Goal: Task Accomplishment & Management: Use online tool/utility

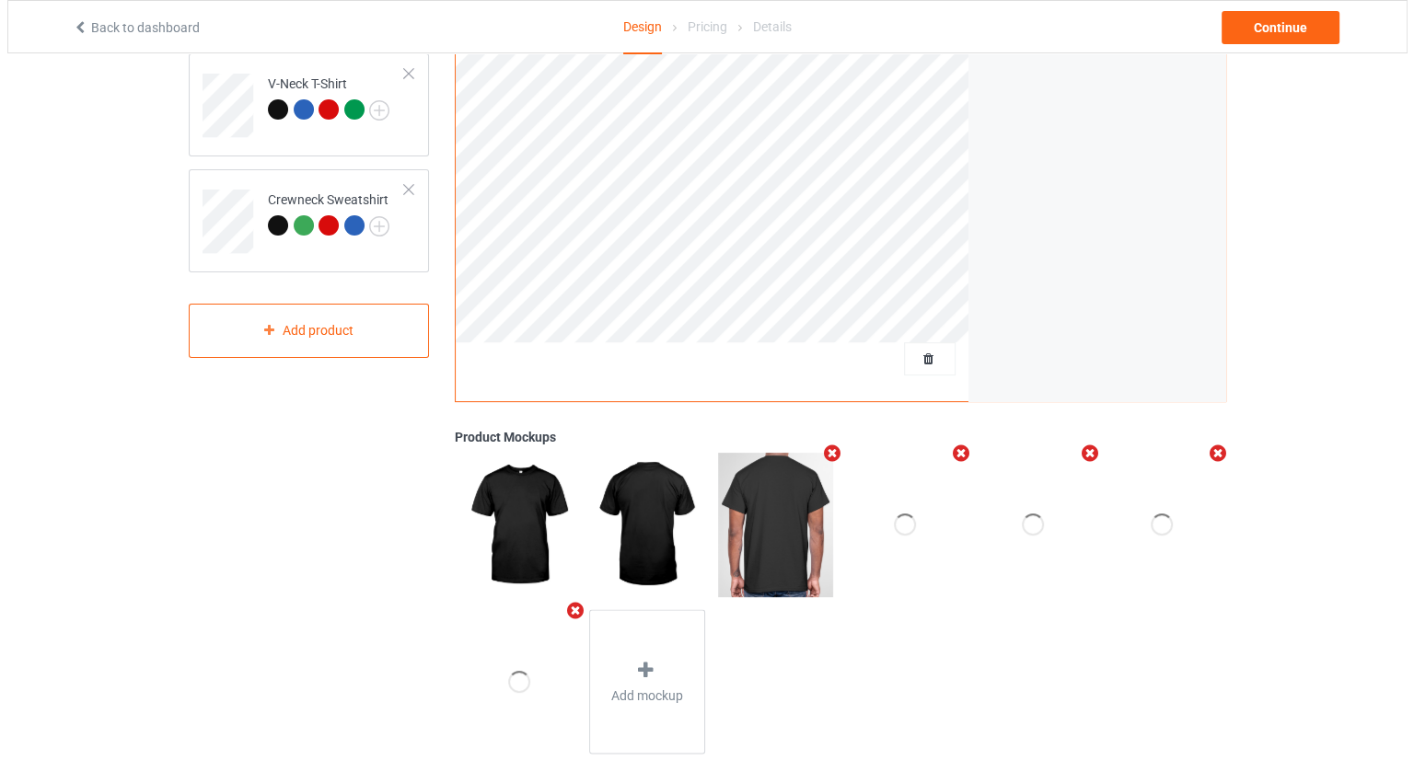
scroll to position [430, 0]
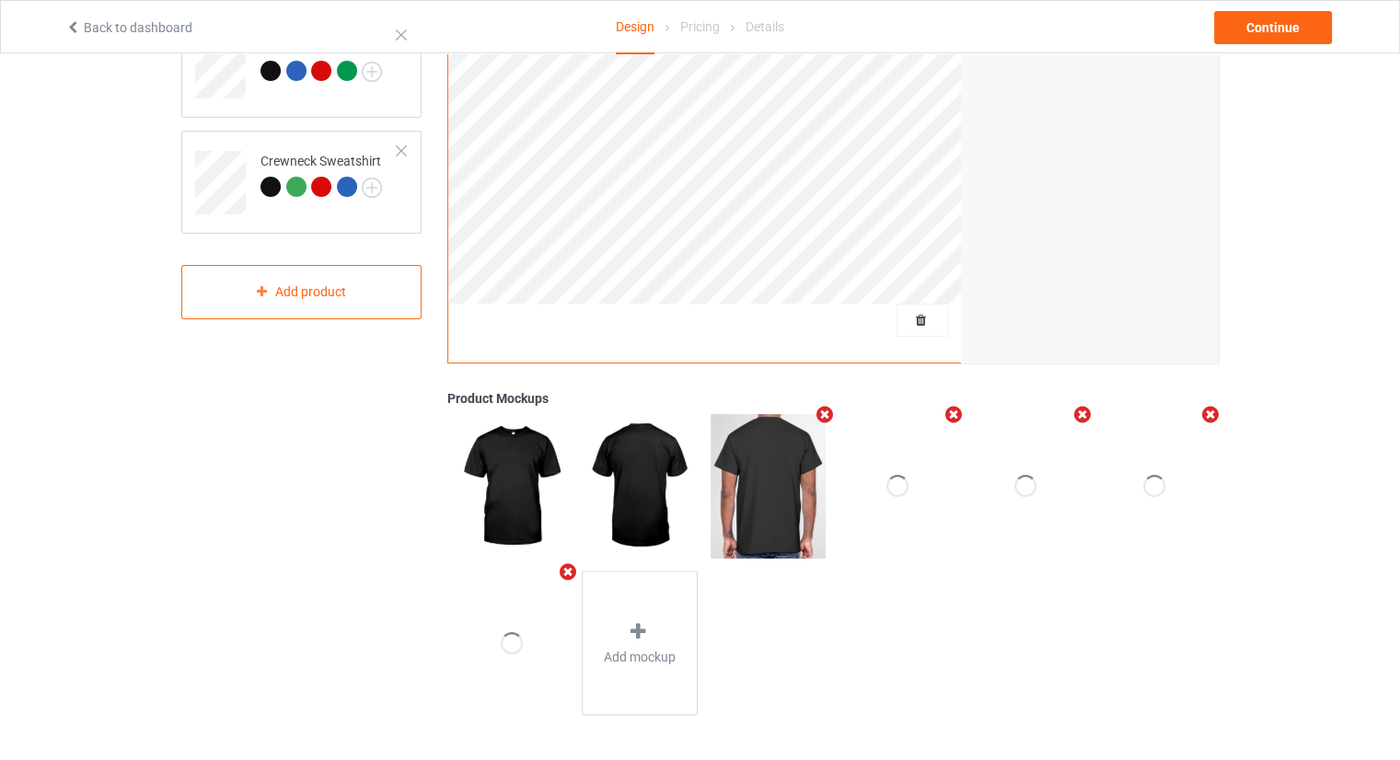
click at [653, 469] on img at bounding box center [639, 486] width 115 height 144
click at [658, 638] on div "Add mockup" at bounding box center [640, 644] width 116 height 144
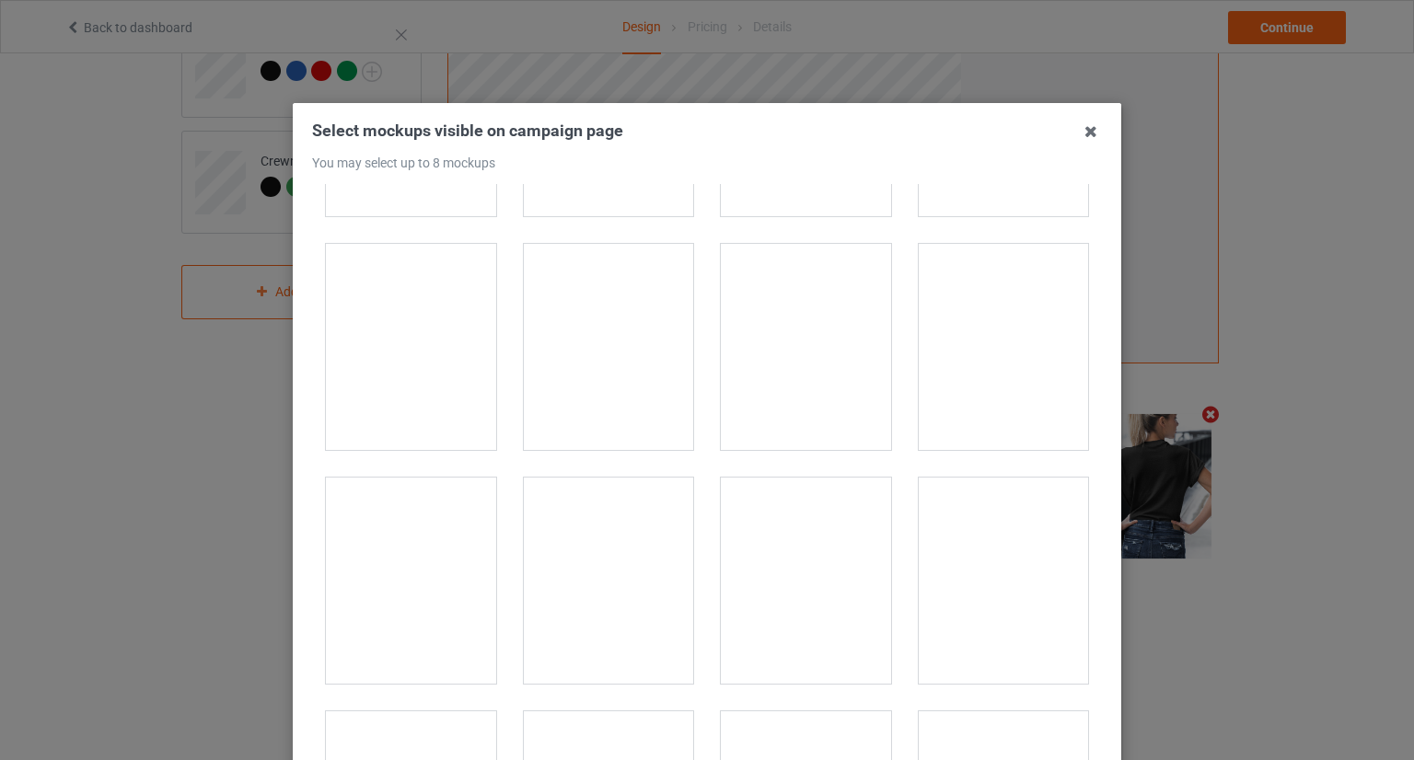
scroll to position [6258, 0]
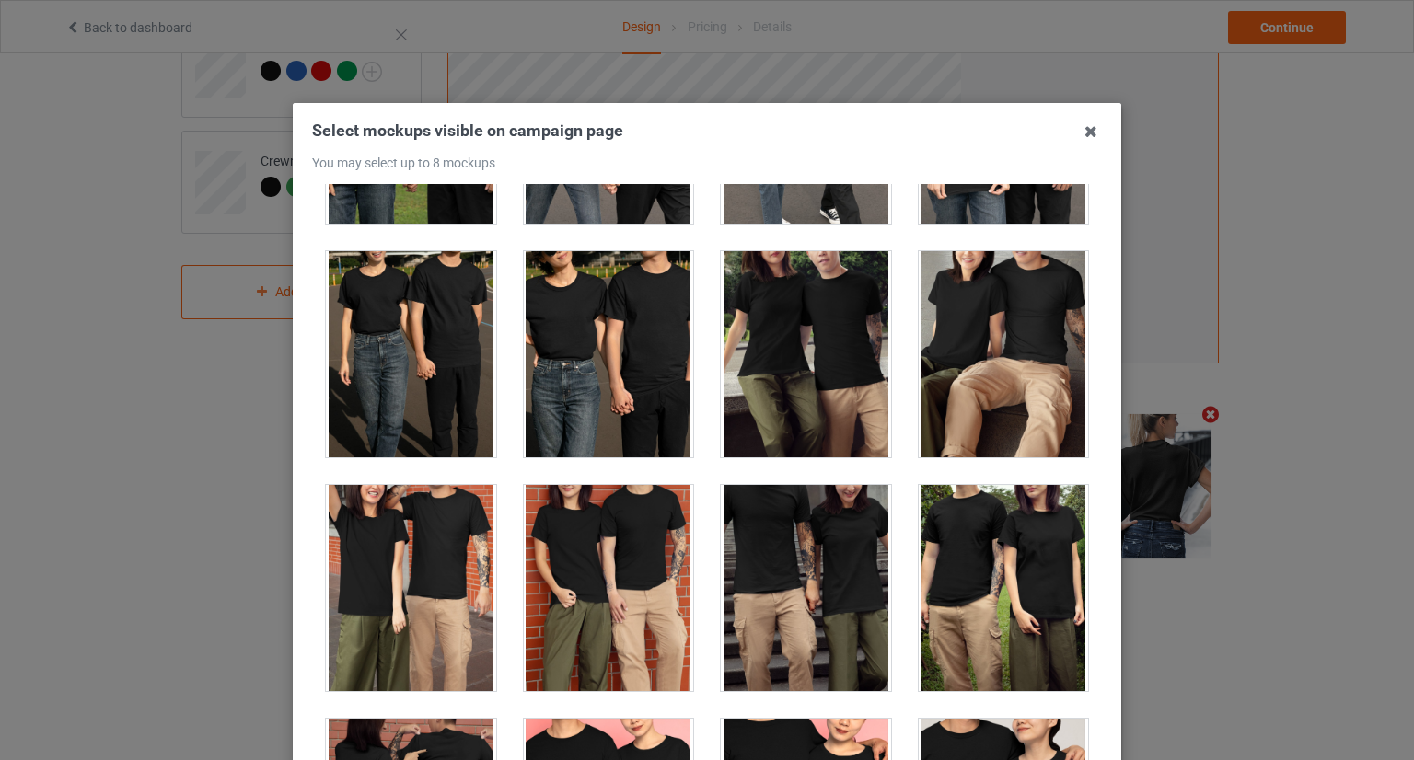
click at [765, 528] on div at bounding box center [806, 588] width 170 height 206
click at [818, 590] on div at bounding box center [806, 588] width 170 height 206
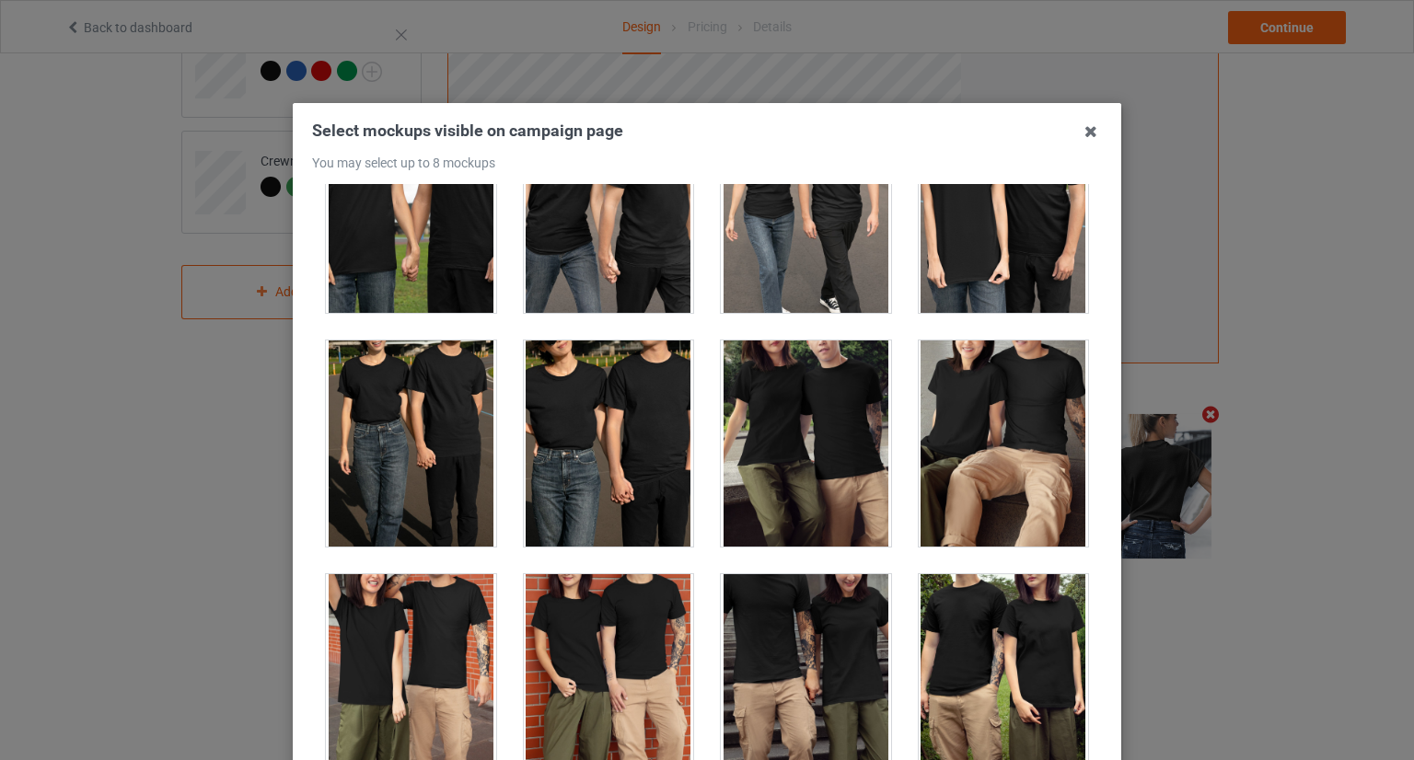
scroll to position [6166, 0]
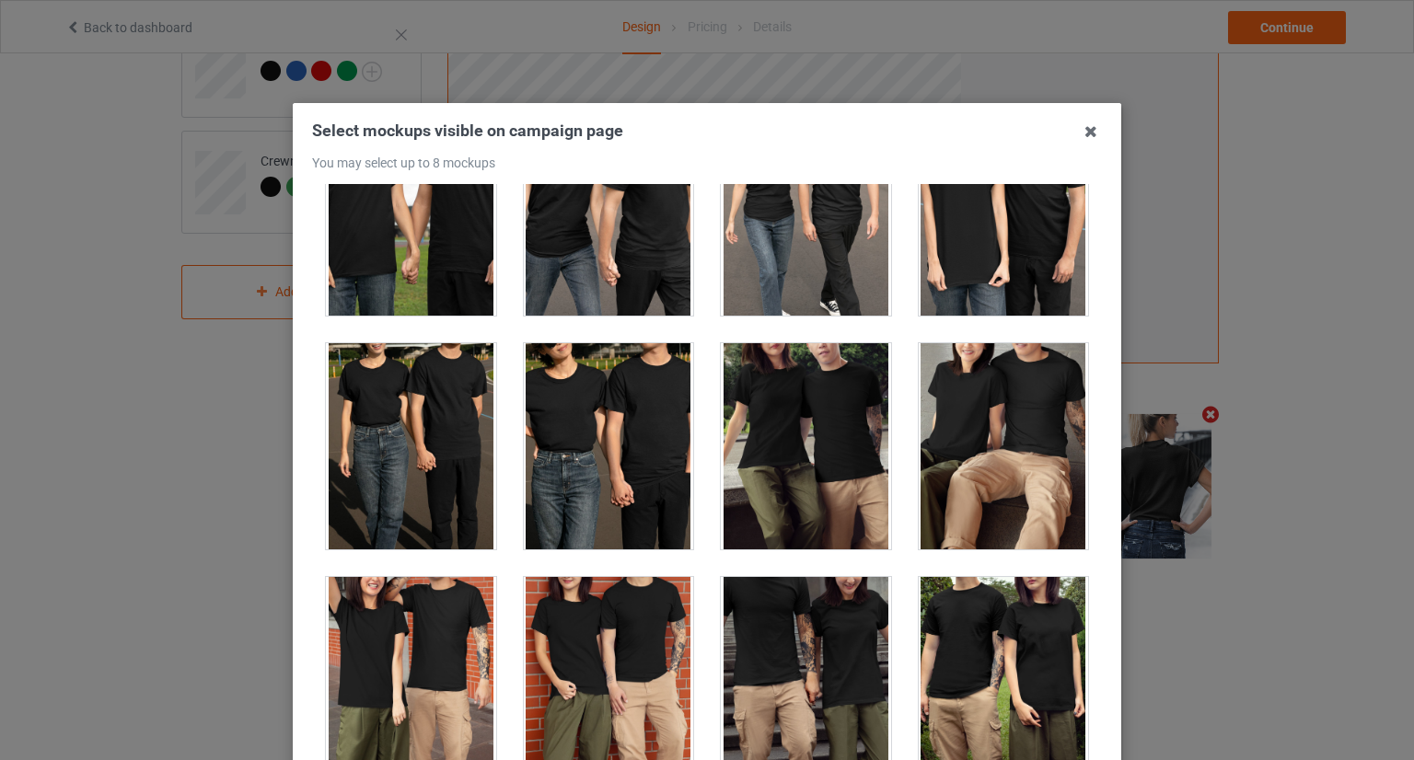
click at [579, 428] on div at bounding box center [609, 446] width 170 height 206
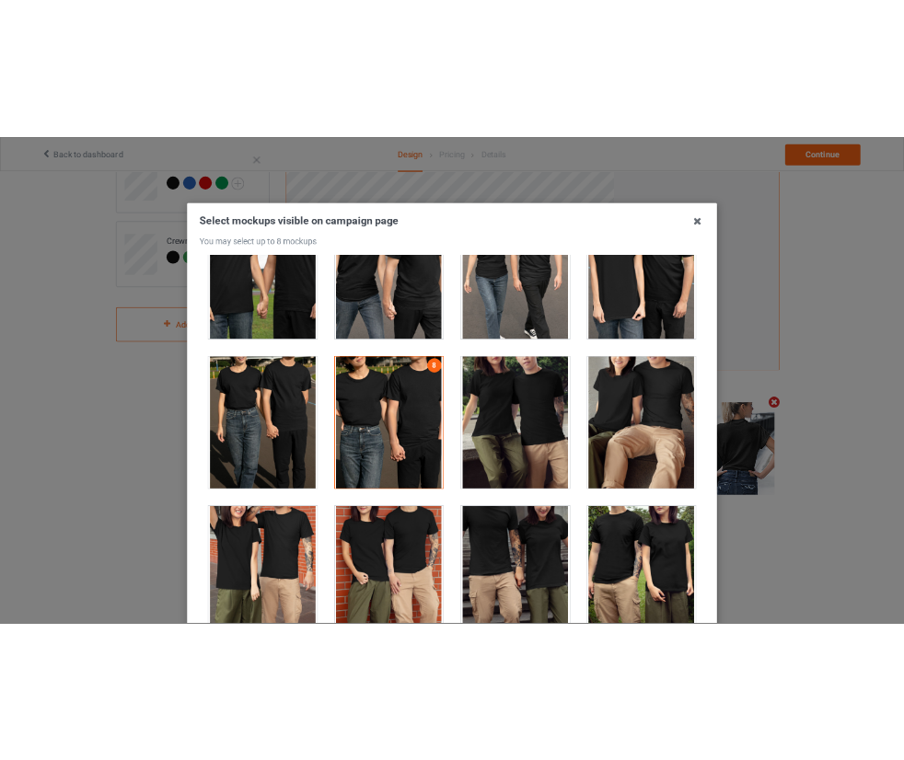
scroll to position [319, 0]
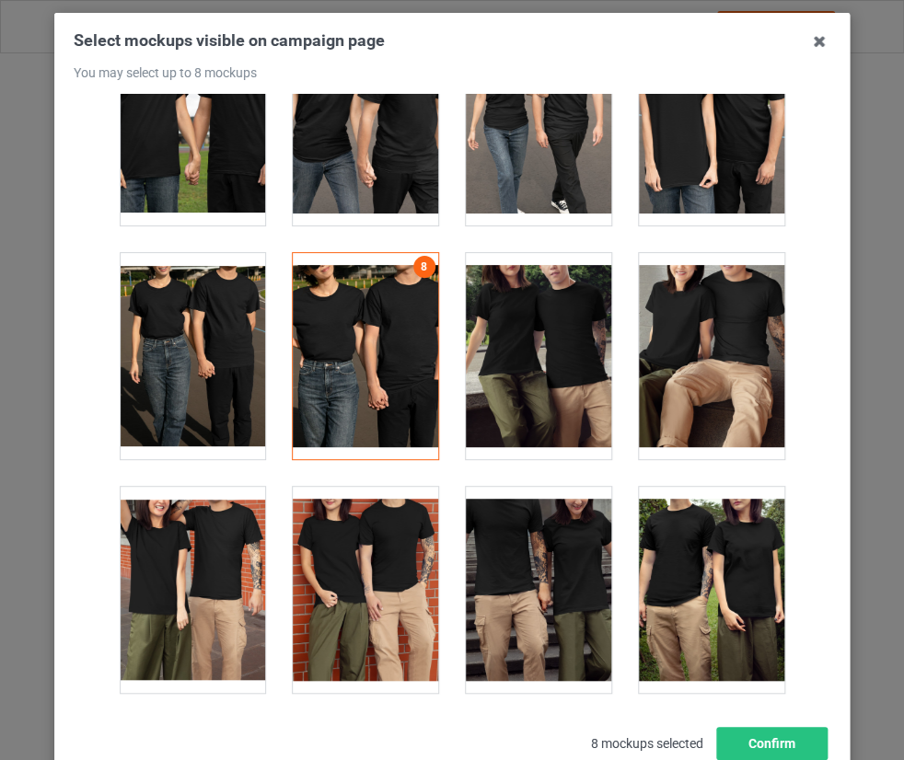
click at [343, 356] on div at bounding box center [365, 356] width 145 height 206
click at [342, 359] on div at bounding box center [365, 356] width 145 height 206
click at [314, 311] on div at bounding box center [365, 356] width 145 height 206
click at [314, 310] on div at bounding box center [365, 356] width 145 height 206
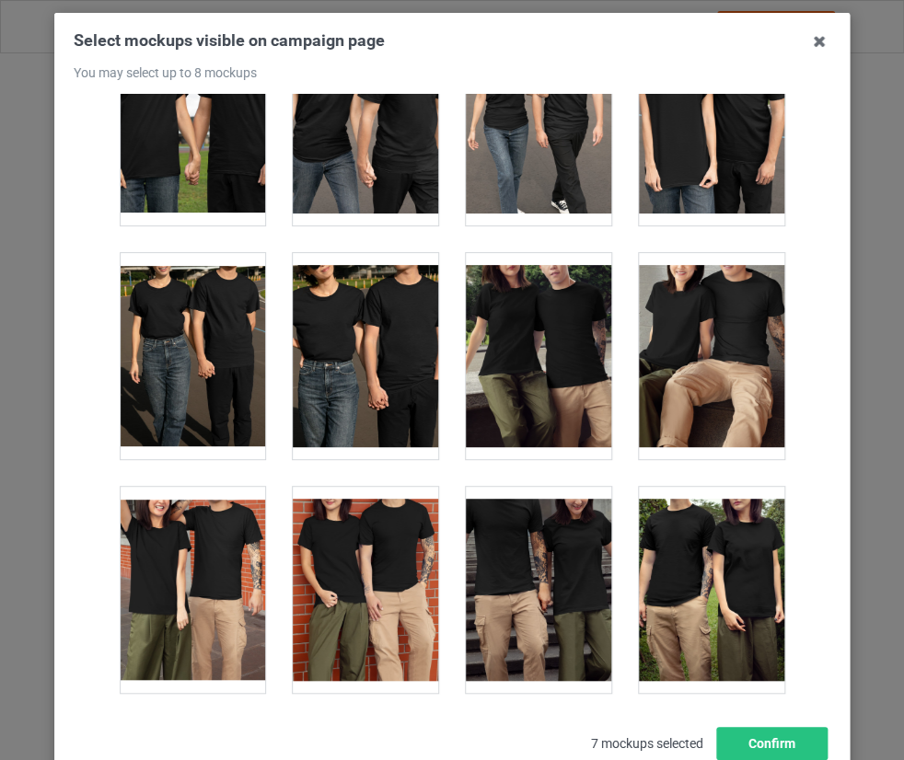
click at [314, 310] on div at bounding box center [365, 356] width 145 height 206
